Goal: Information Seeking & Learning: Learn about a topic

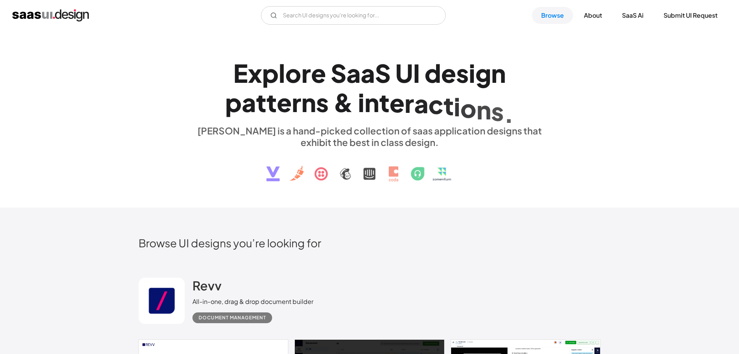
click at [683, 117] on div "E x p l o r e S a a S U I d e s i g n p a t t e r n s & i n t e r a c t i o n s…" at bounding box center [369, 119] width 739 height 177
click at [389, 20] on input "Email Form" at bounding box center [353, 15] width 185 height 18
type input "admin"
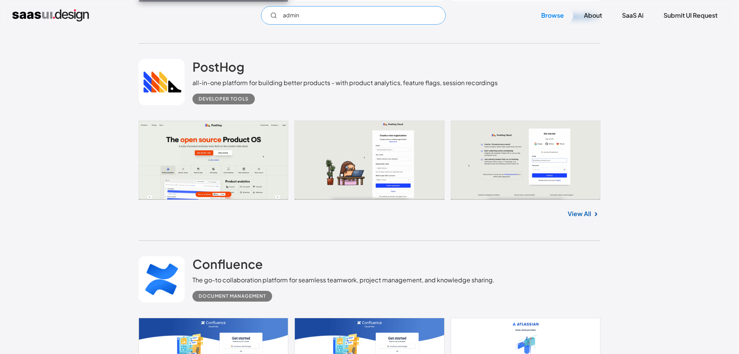
scroll to position [831, 0]
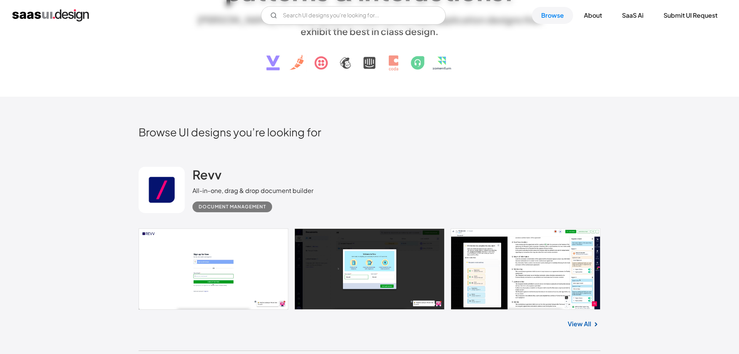
scroll to position [166, 0]
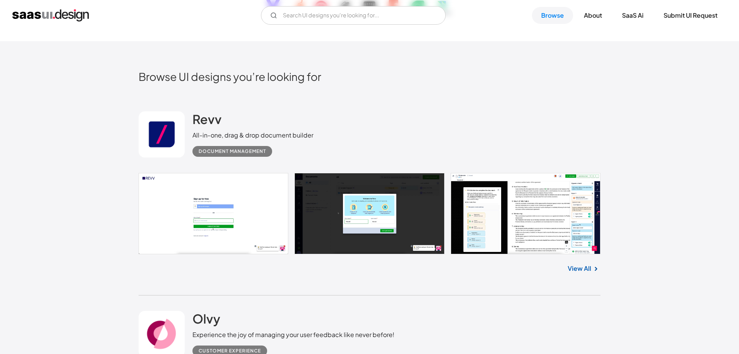
click at [582, 268] on link "View All" at bounding box center [579, 268] width 23 height 9
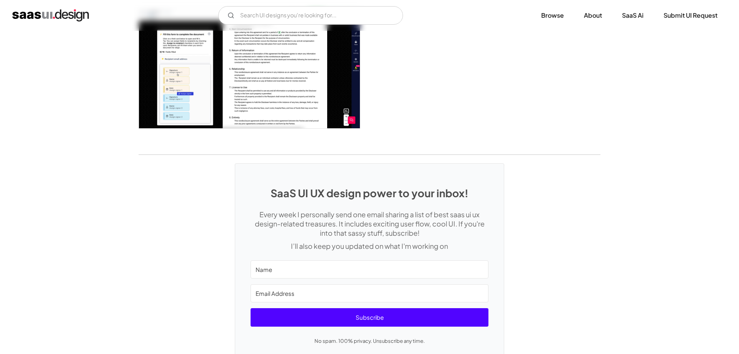
scroll to position [1385, 0]
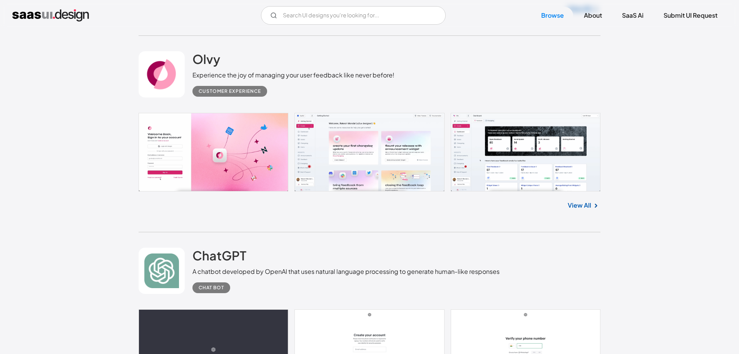
scroll to position [443, 0]
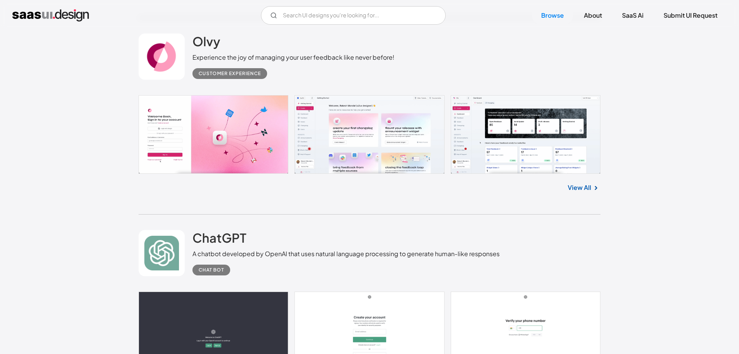
click at [575, 186] on link "View All" at bounding box center [579, 187] width 23 height 9
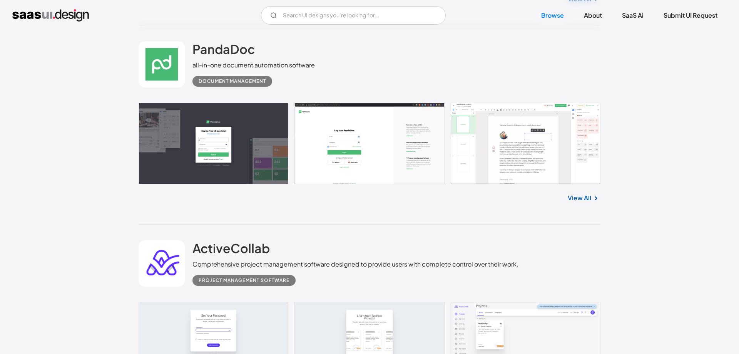
scroll to position [2826, 0]
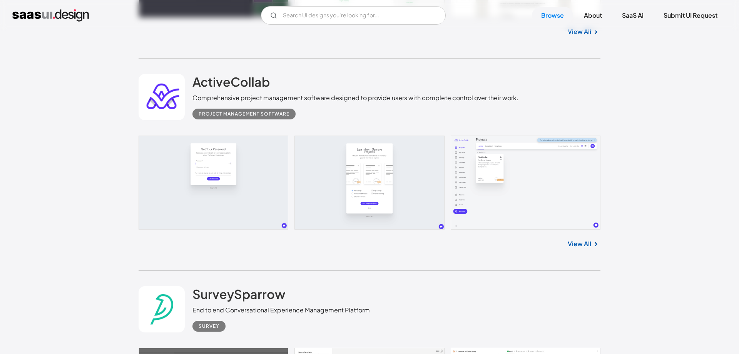
click at [577, 242] on link "View All" at bounding box center [579, 243] width 23 height 9
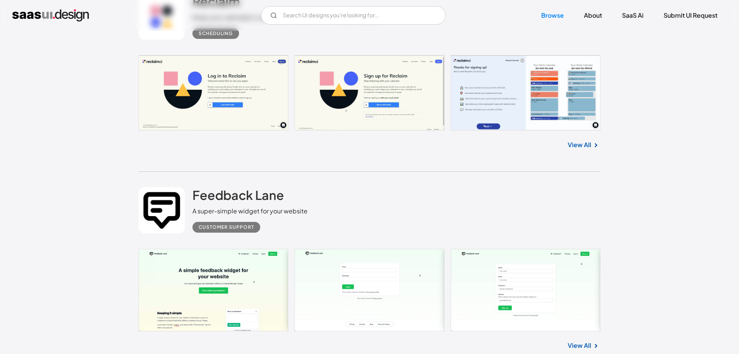
scroll to position [5098, 0]
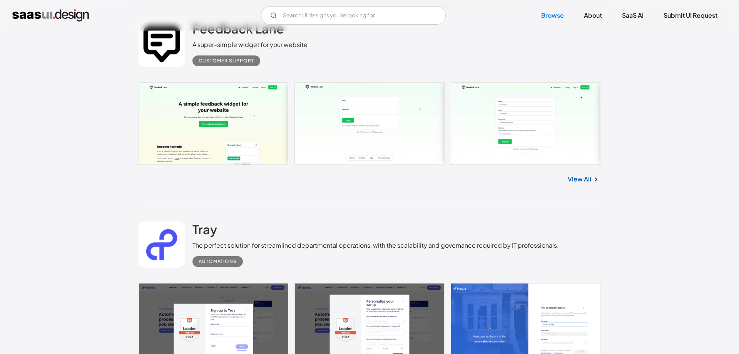
click at [252, 129] on link at bounding box center [370, 123] width 462 height 82
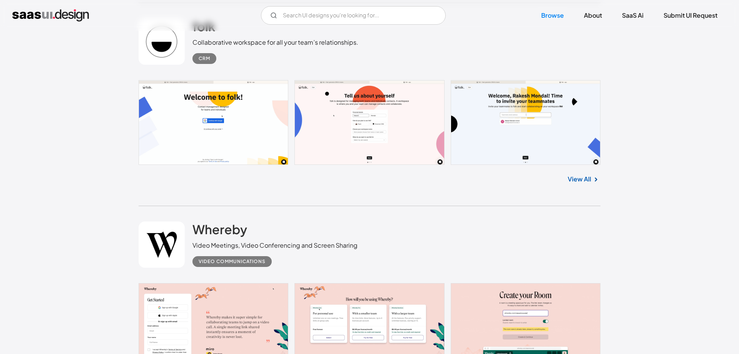
scroll to position [13687, 0]
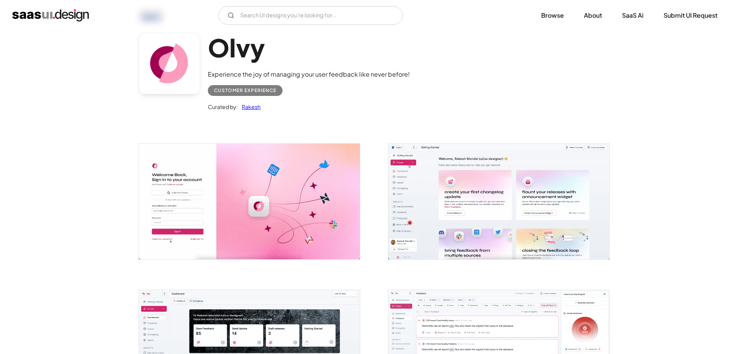
scroll to position [55, 0]
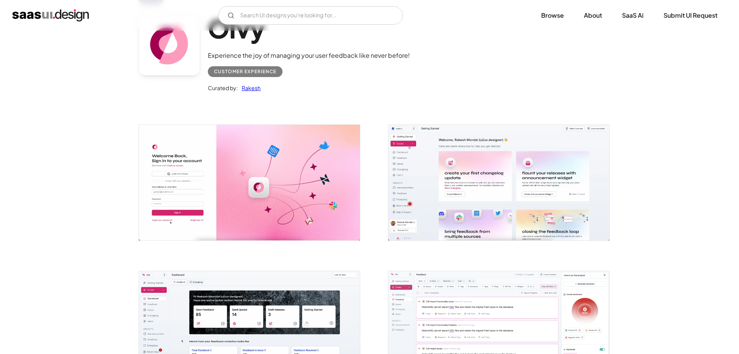
click at [454, 156] on img "open lightbox" at bounding box center [498, 182] width 221 height 115
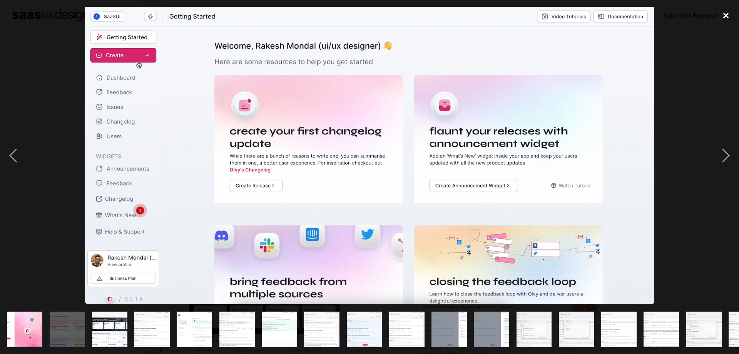
click at [722, 13] on div "close lightbox" at bounding box center [726, 15] width 26 height 17
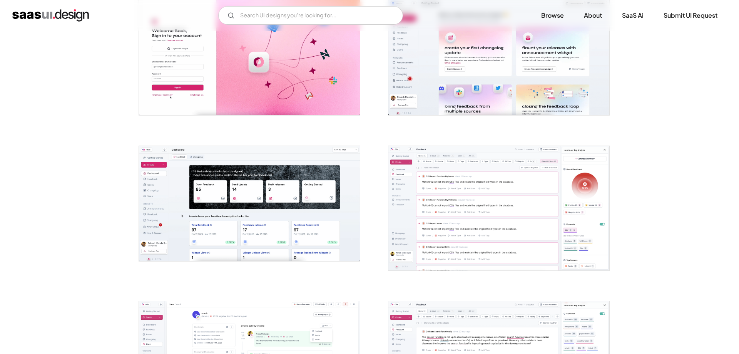
scroll to position [0, 0]
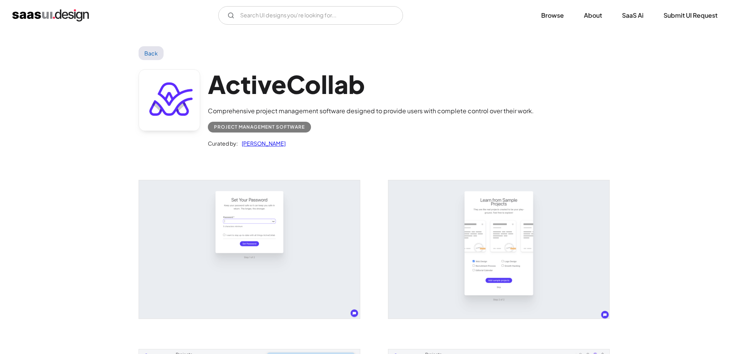
click at [317, 214] on img "open lightbox" at bounding box center [249, 249] width 221 height 138
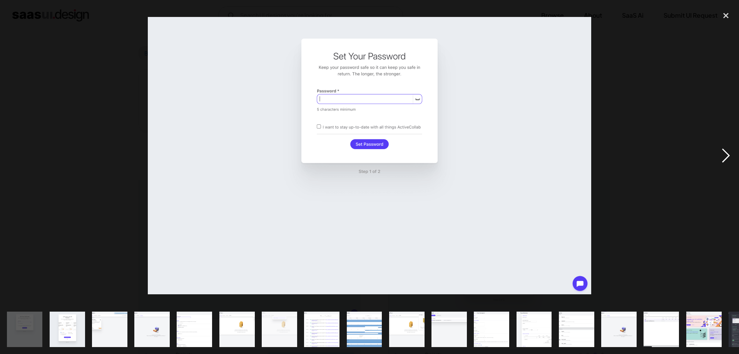
click at [724, 157] on div "next image" at bounding box center [726, 155] width 26 height 297
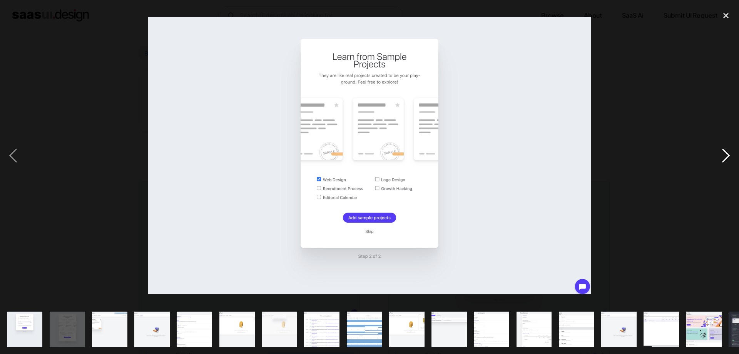
click at [724, 157] on div "next image" at bounding box center [726, 155] width 26 height 297
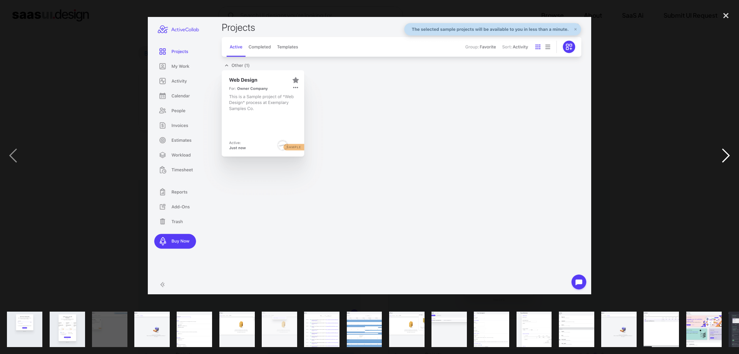
click at [724, 157] on div "next image" at bounding box center [726, 155] width 26 height 297
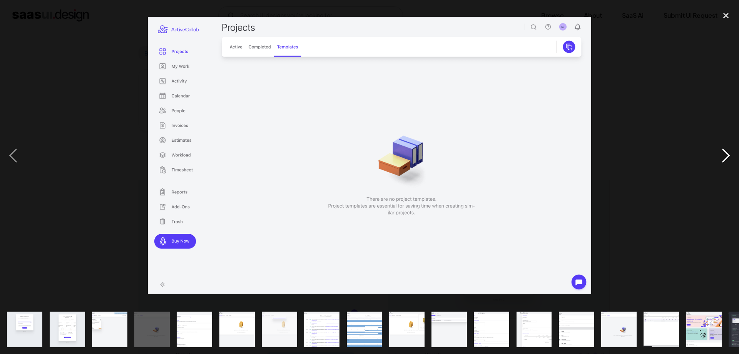
click at [724, 157] on div "next image" at bounding box center [726, 155] width 26 height 297
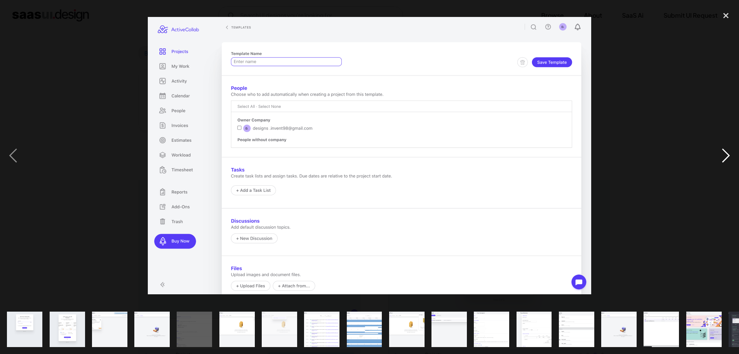
click at [724, 157] on div "next image" at bounding box center [726, 155] width 26 height 297
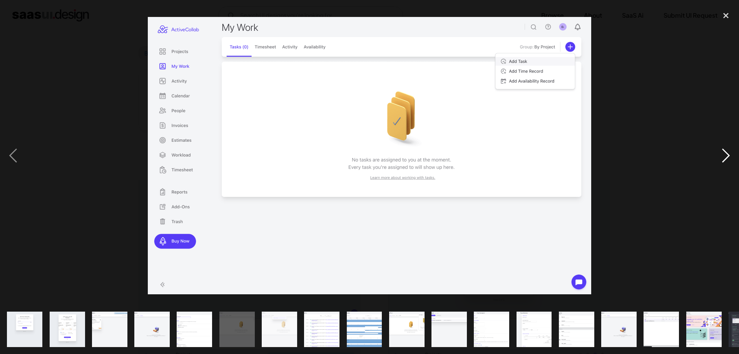
click at [724, 157] on div "next image" at bounding box center [726, 155] width 26 height 297
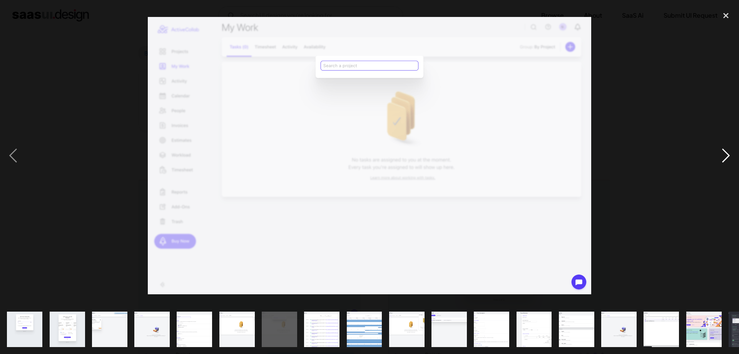
click at [724, 157] on div "next image" at bounding box center [726, 155] width 26 height 297
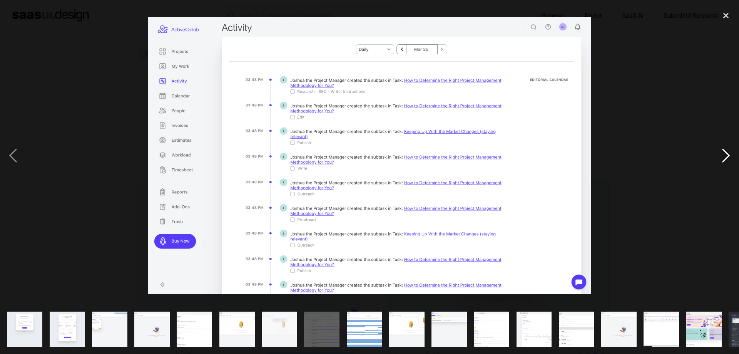
click at [724, 157] on div "next image" at bounding box center [726, 155] width 26 height 297
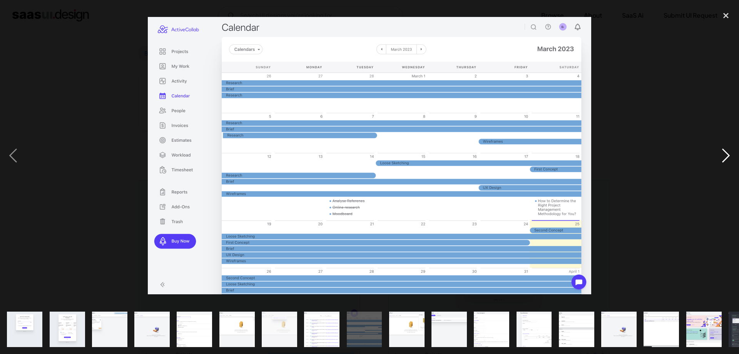
click at [724, 157] on div "next image" at bounding box center [726, 155] width 26 height 297
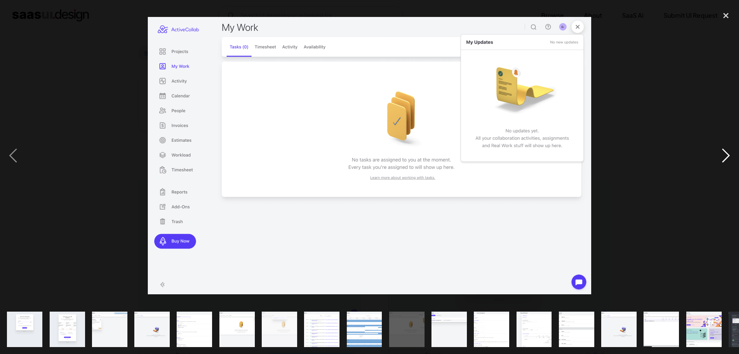
click at [724, 157] on div "next image" at bounding box center [726, 155] width 26 height 297
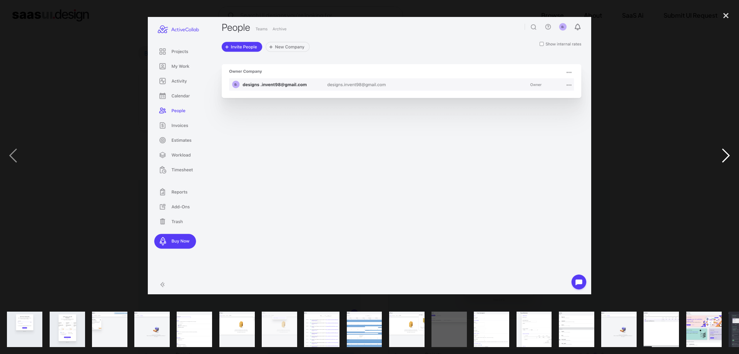
click at [724, 157] on div "next image" at bounding box center [726, 155] width 26 height 297
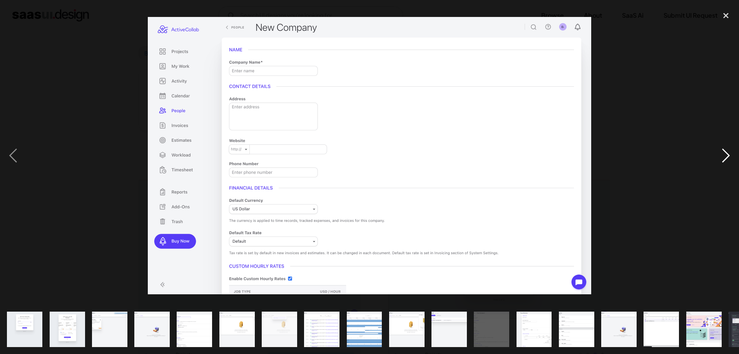
click at [724, 157] on div "next image" at bounding box center [726, 155] width 26 height 297
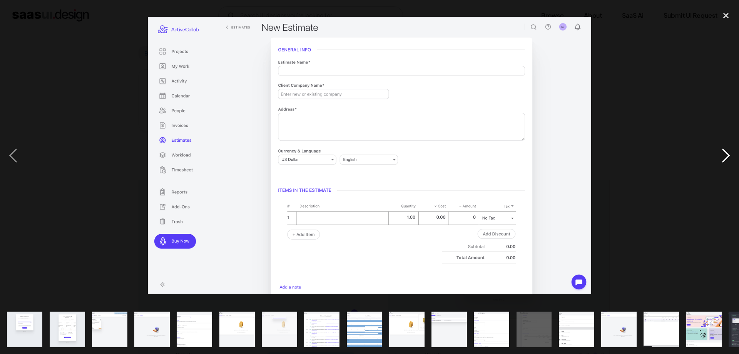
click at [724, 157] on div "next image" at bounding box center [726, 155] width 26 height 297
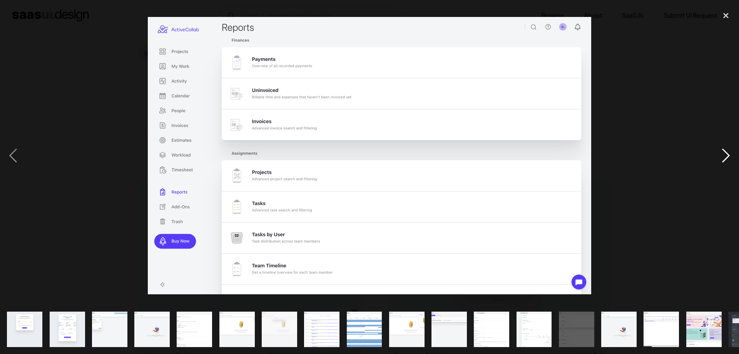
click at [724, 157] on div "next image" at bounding box center [726, 155] width 26 height 297
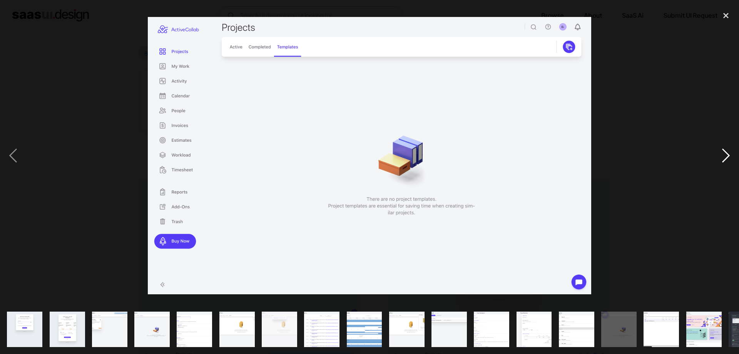
click at [724, 157] on div "next image" at bounding box center [726, 155] width 26 height 297
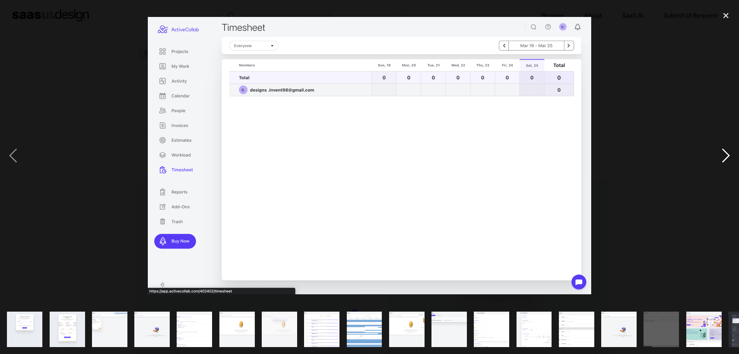
click at [724, 157] on div "next image" at bounding box center [726, 155] width 26 height 297
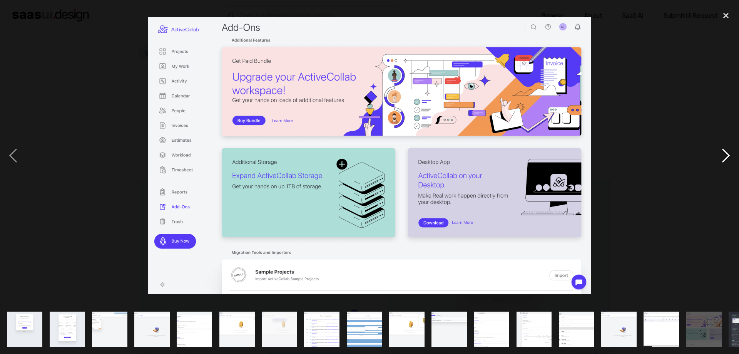
click at [724, 157] on div "next image" at bounding box center [726, 155] width 26 height 297
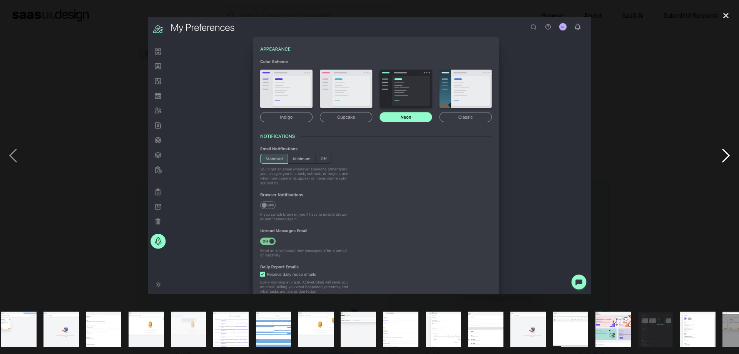
scroll to position [0, 117]
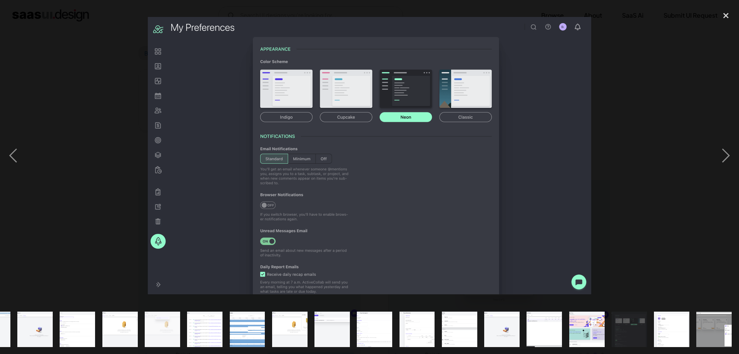
click at [675, 153] on div at bounding box center [369, 155] width 739 height 297
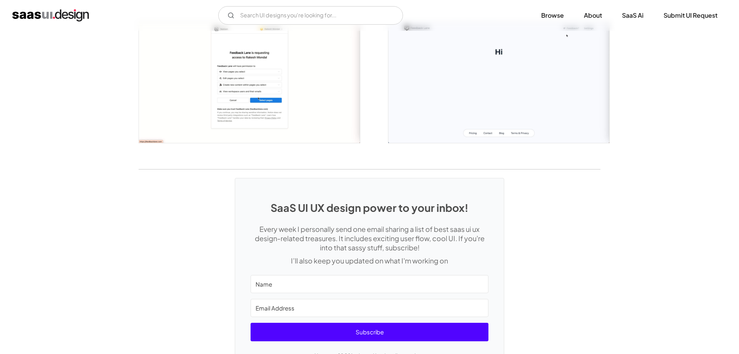
scroll to position [986, 0]
